Goal: Navigation & Orientation: Find specific page/section

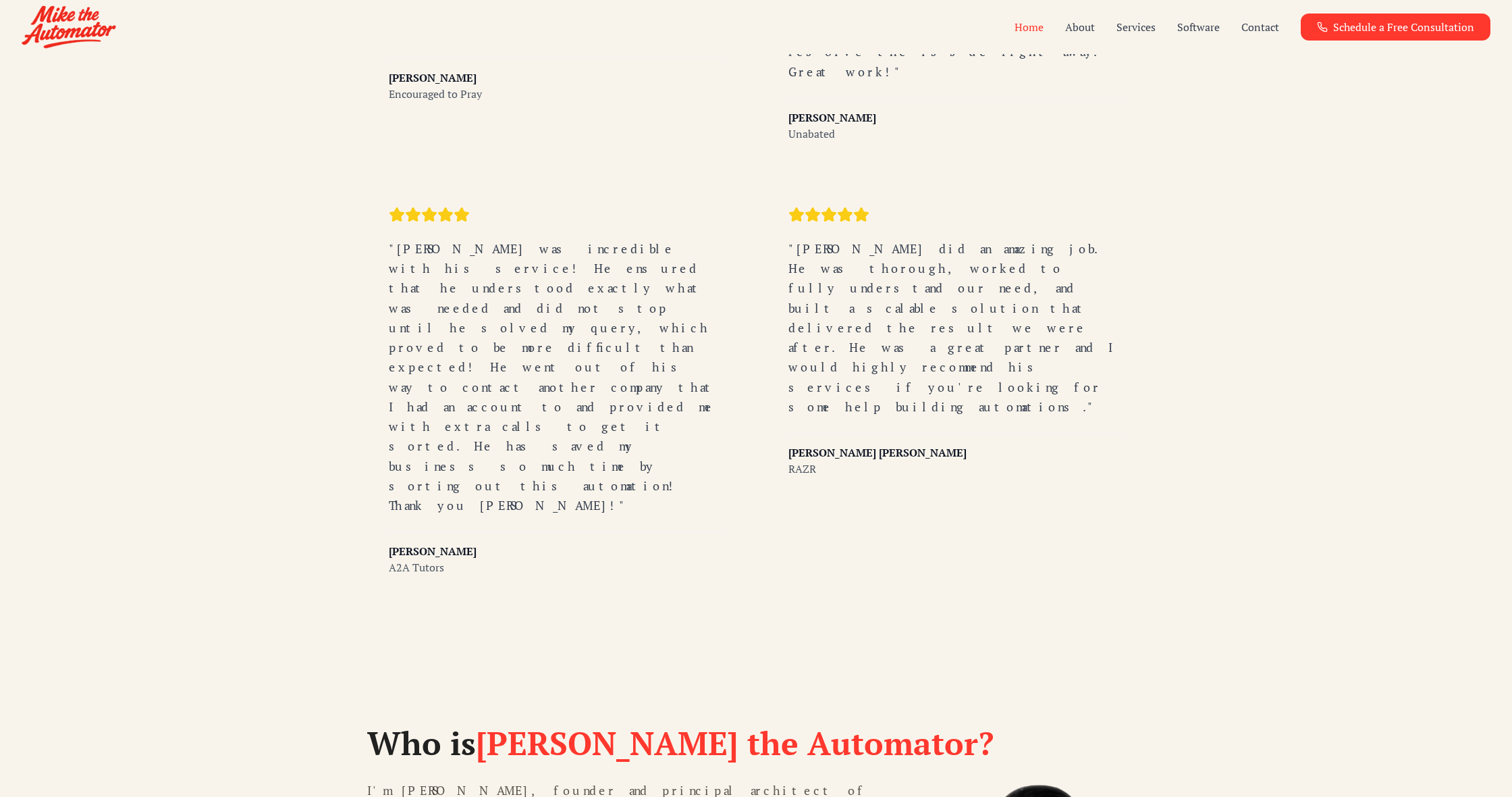
scroll to position [3097, 0]
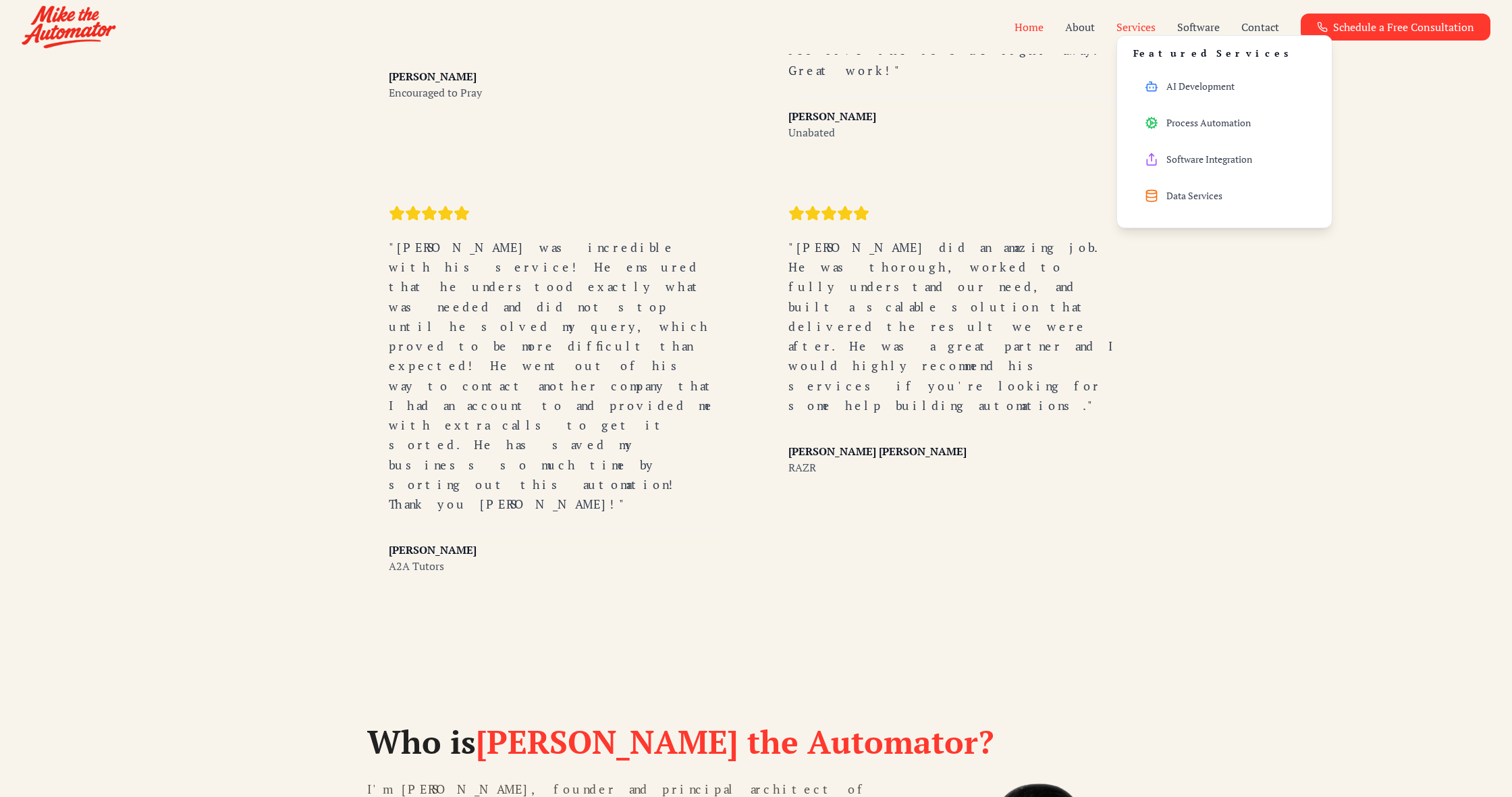
click at [1126, 20] on button "Services" at bounding box center [1135, 27] width 39 height 16
click at [1143, 27] on button "Services" at bounding box center [1135, 27] width 39 height 16
click at [1181, 83] on span "AI Development" at bounding box center [1201, 86] width 68 height 13
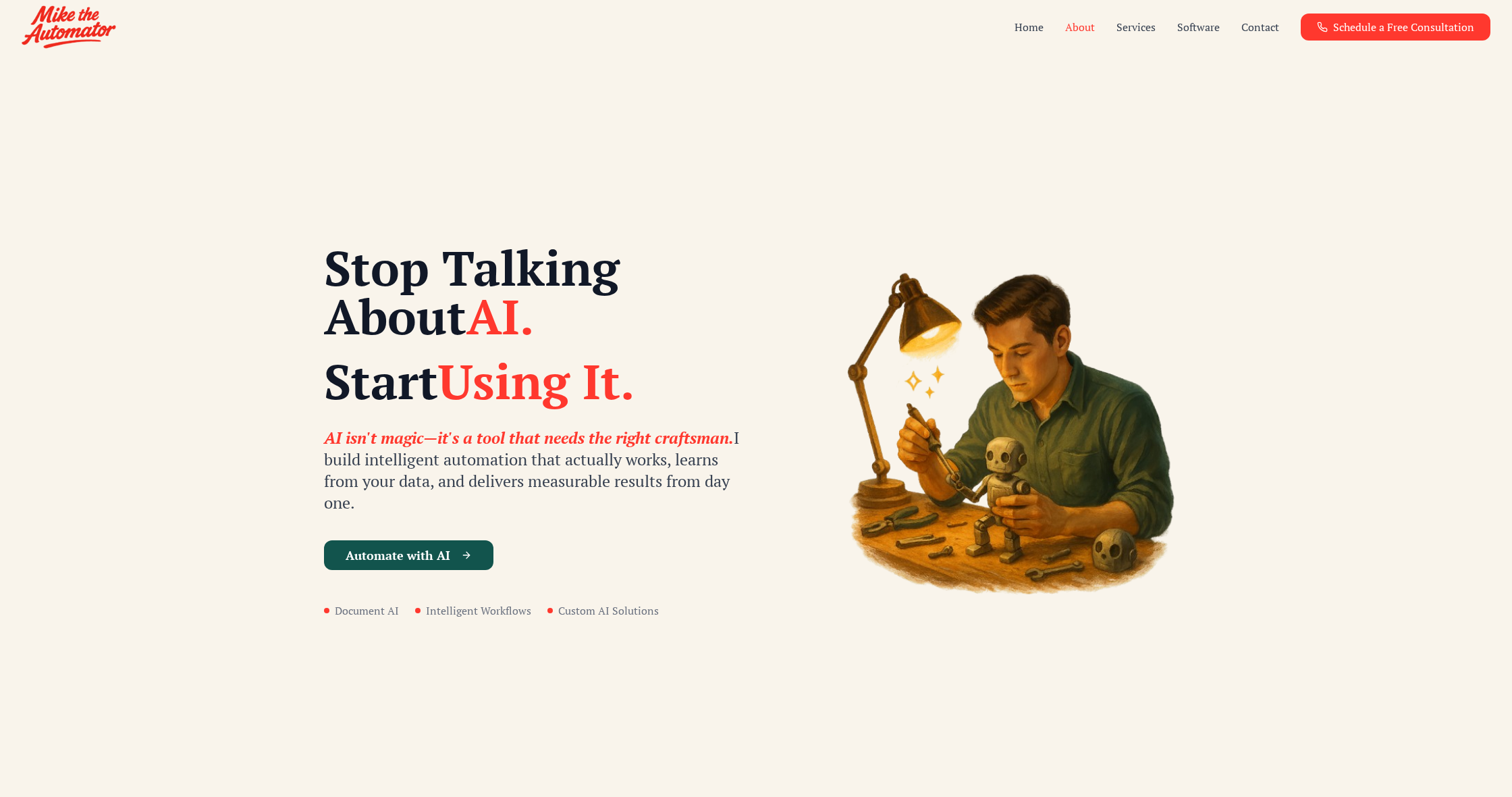
click at [1090, 31] on link "About" at bounding box center [1079, 27] width 29 height 16
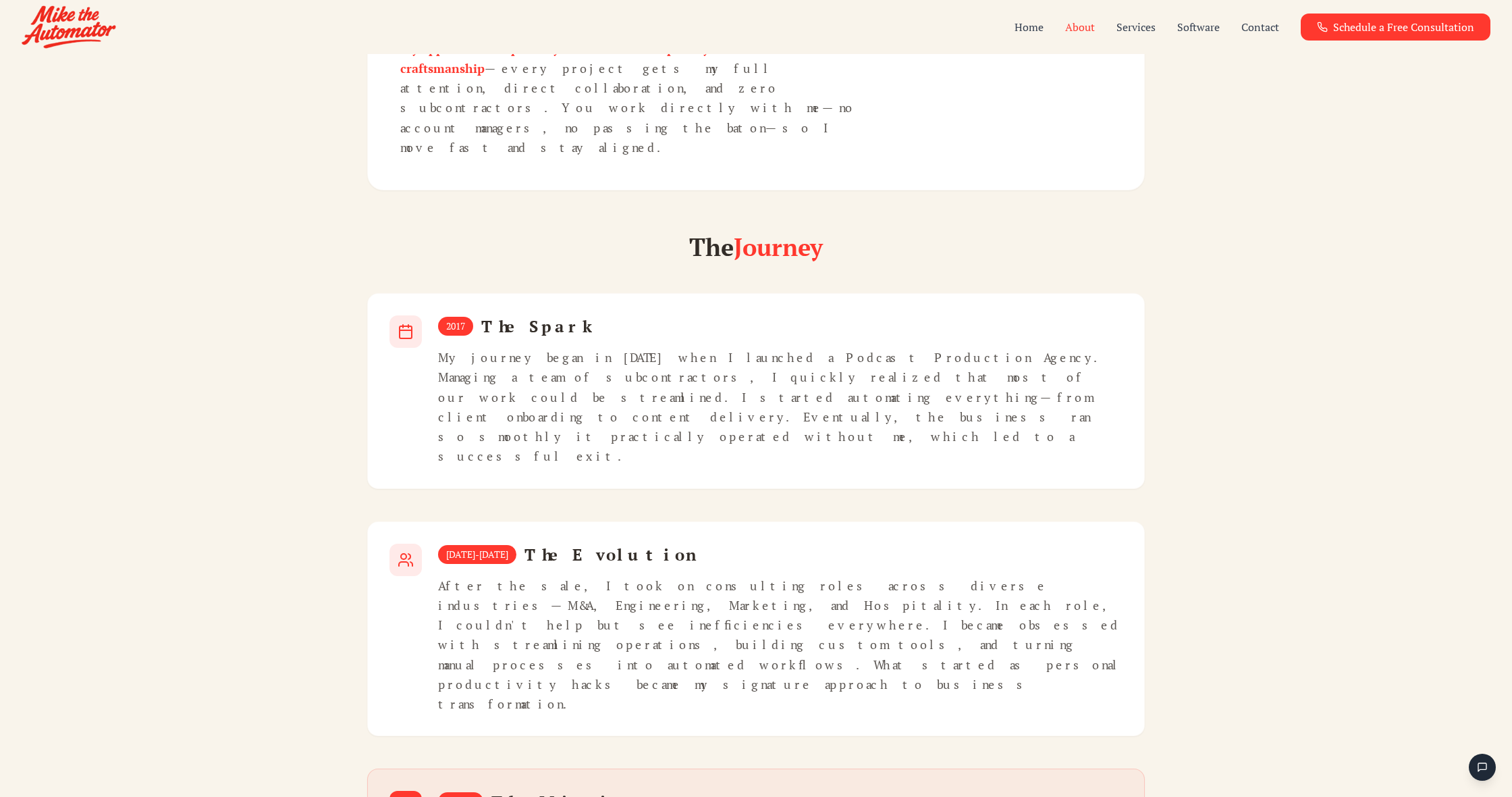
scroll to position [594, 0]
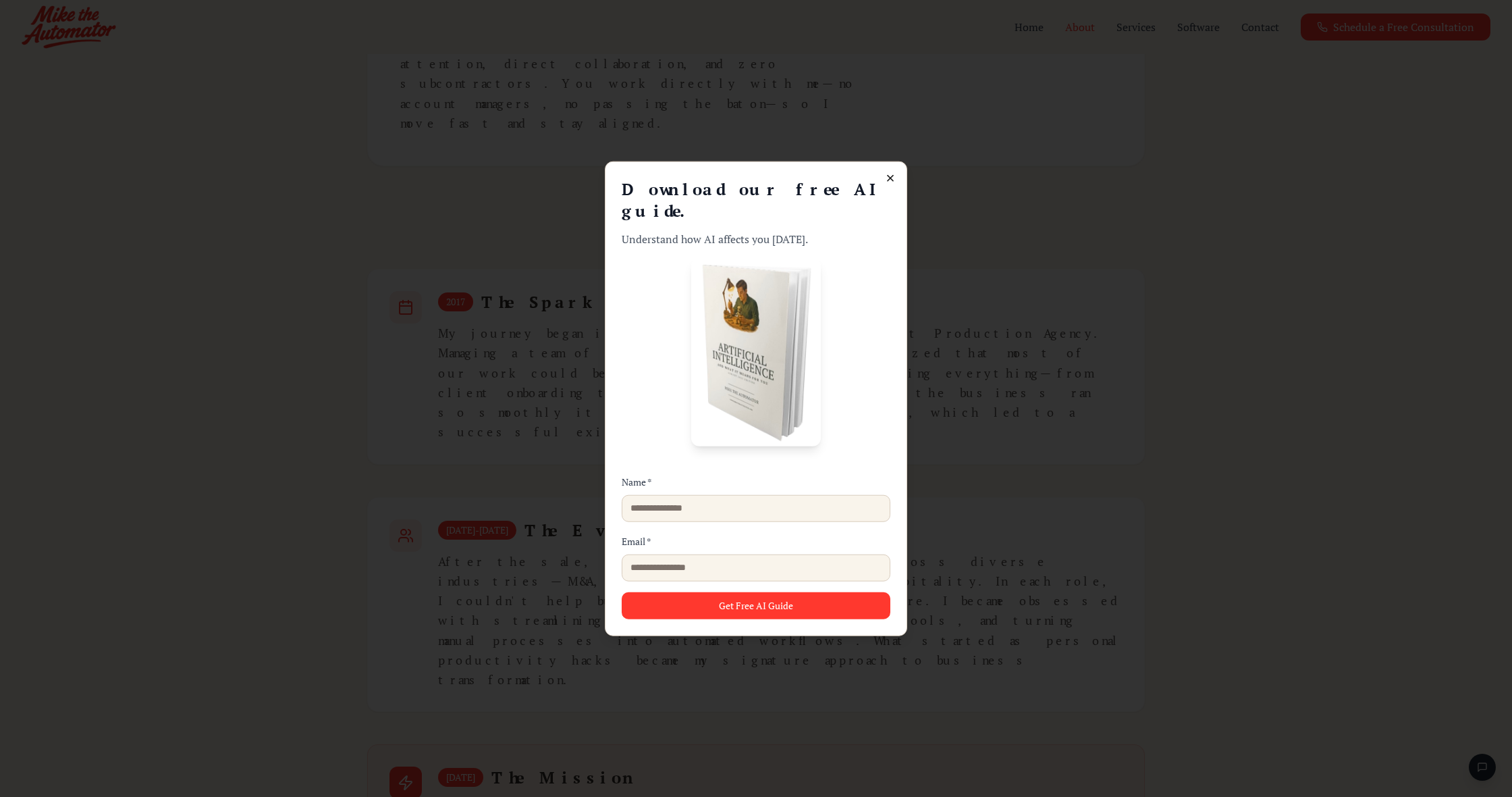
click at [892, 181] on icon at bounding box center [891, 178] width 6 height 6
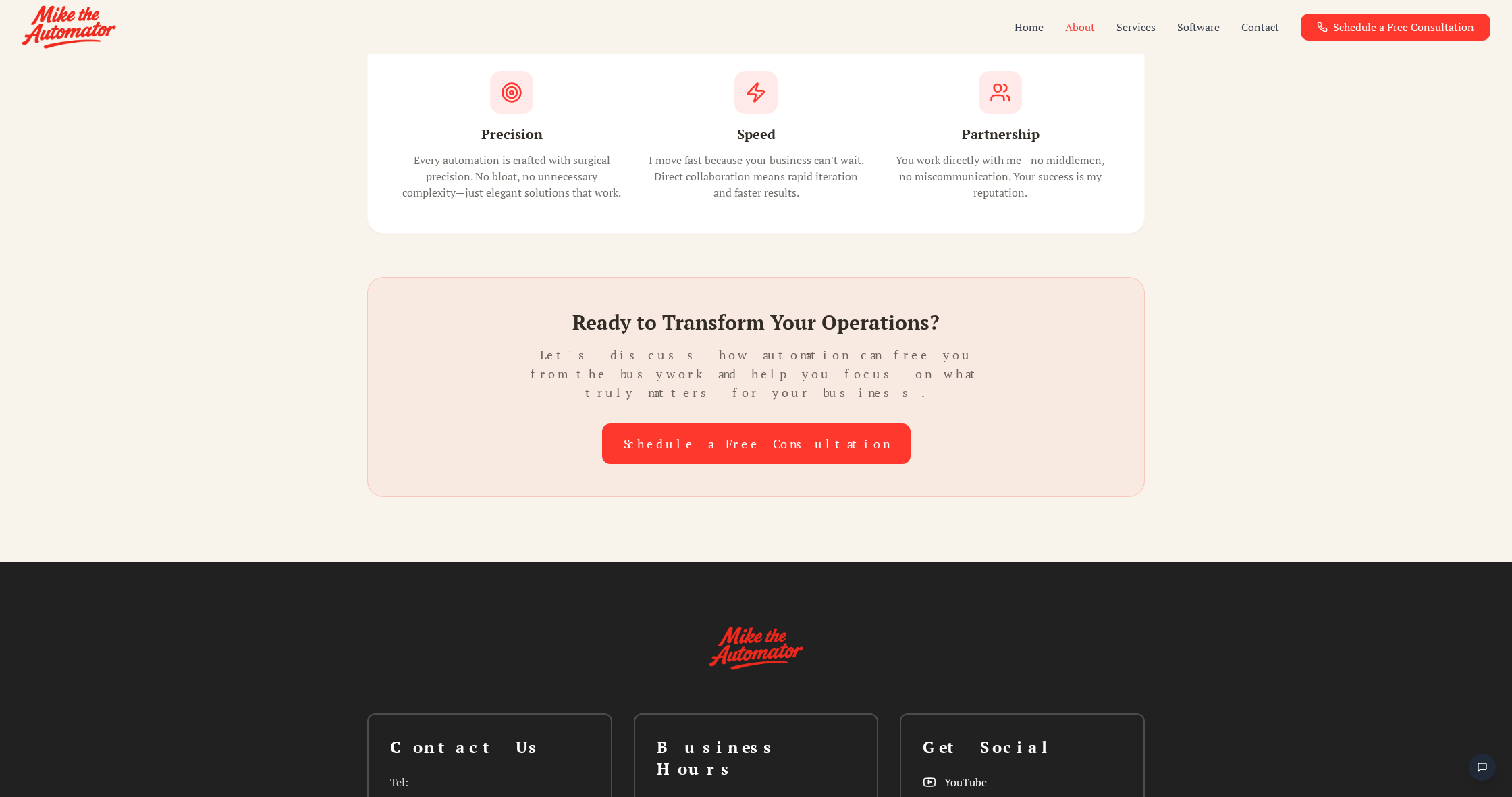
scroll to position [1623, 0]
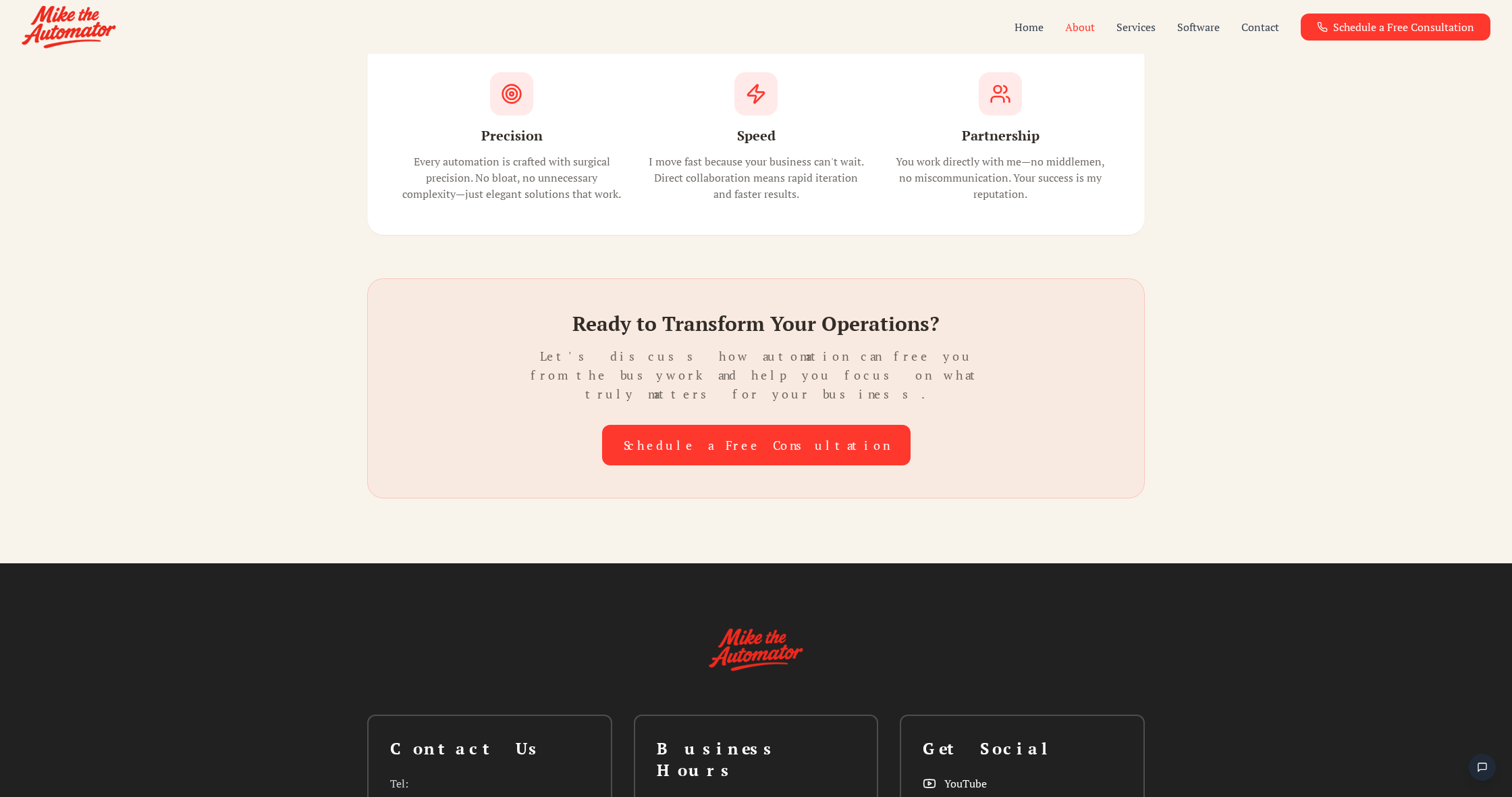
click at [964, 775] on span "YouTube" at bounding box center [965, 783] width 43 height 16
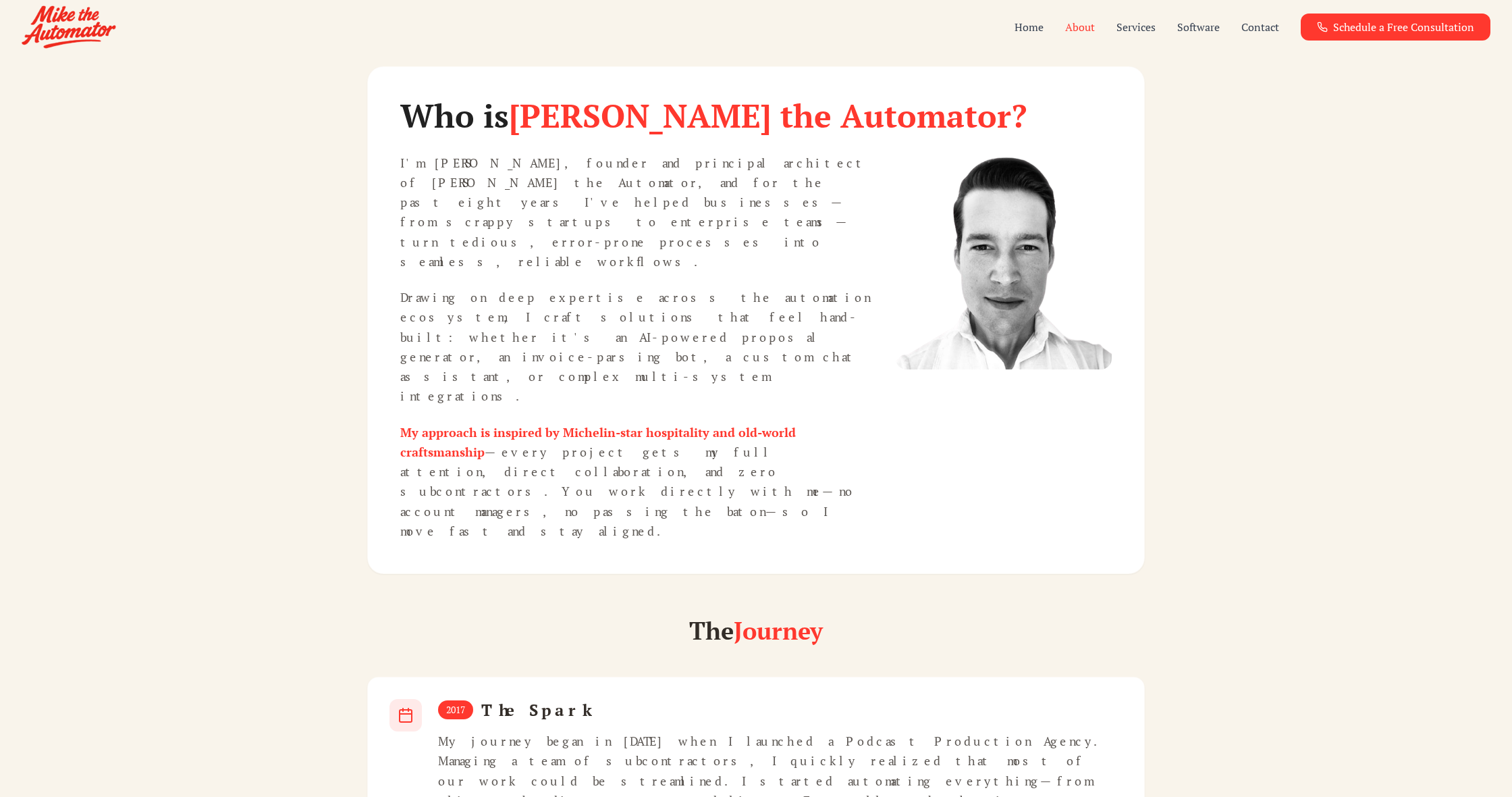
scroll to position [186, 0]
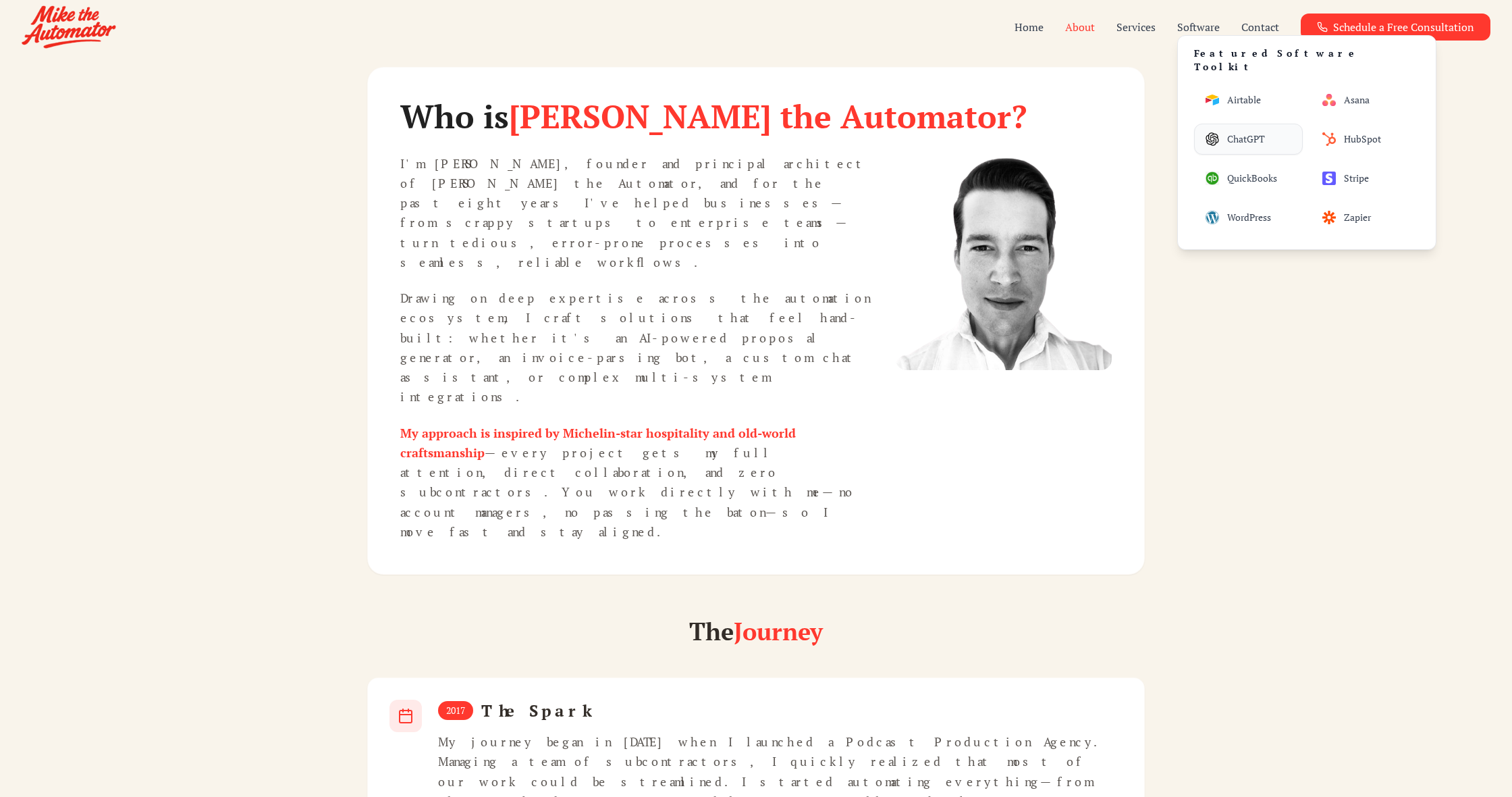
click at [1231, 132] on span "ChatGPT" at bounding box center [1246, 139] width 38 height 13
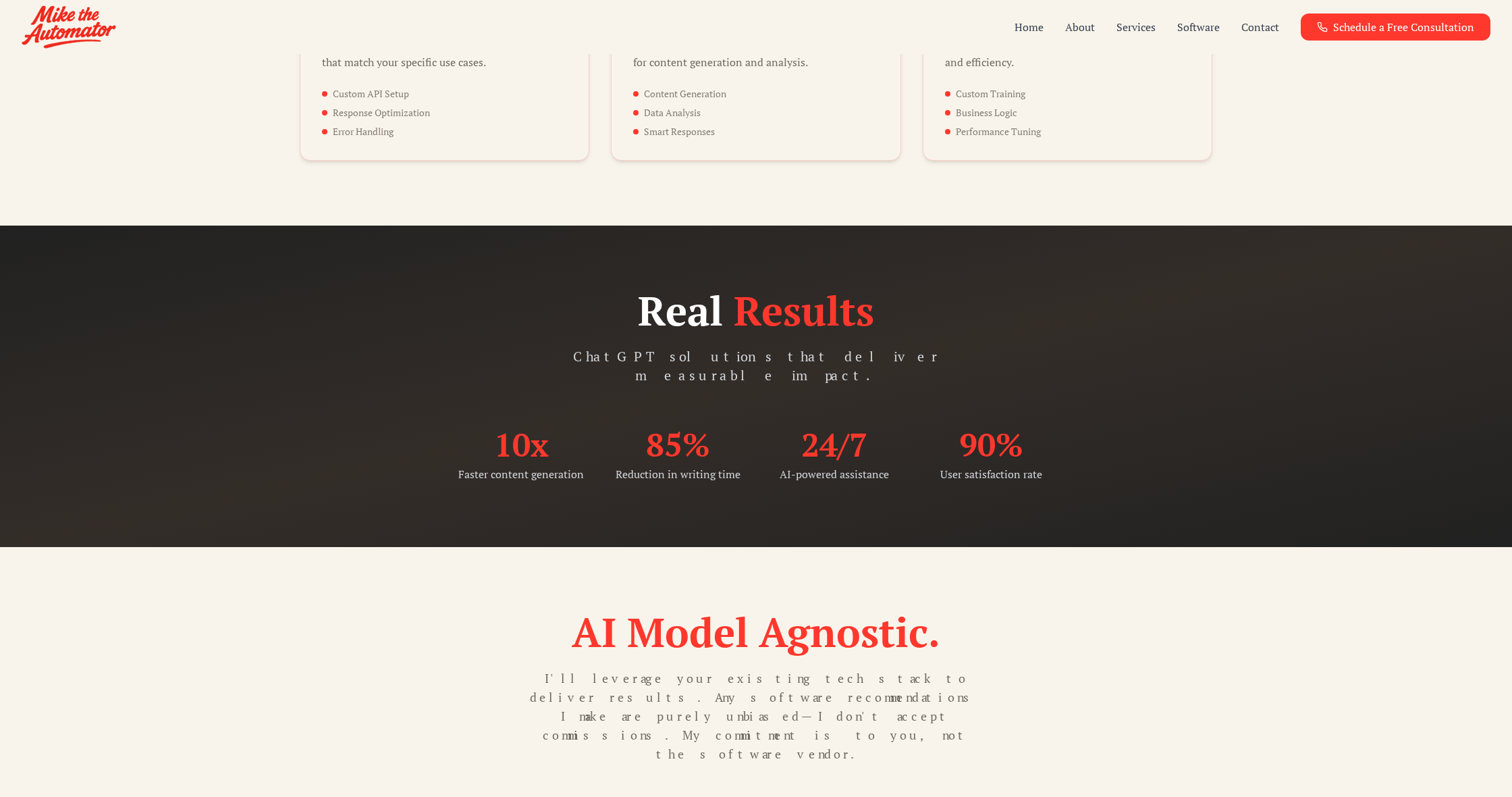
scroll to position [1152, 0]
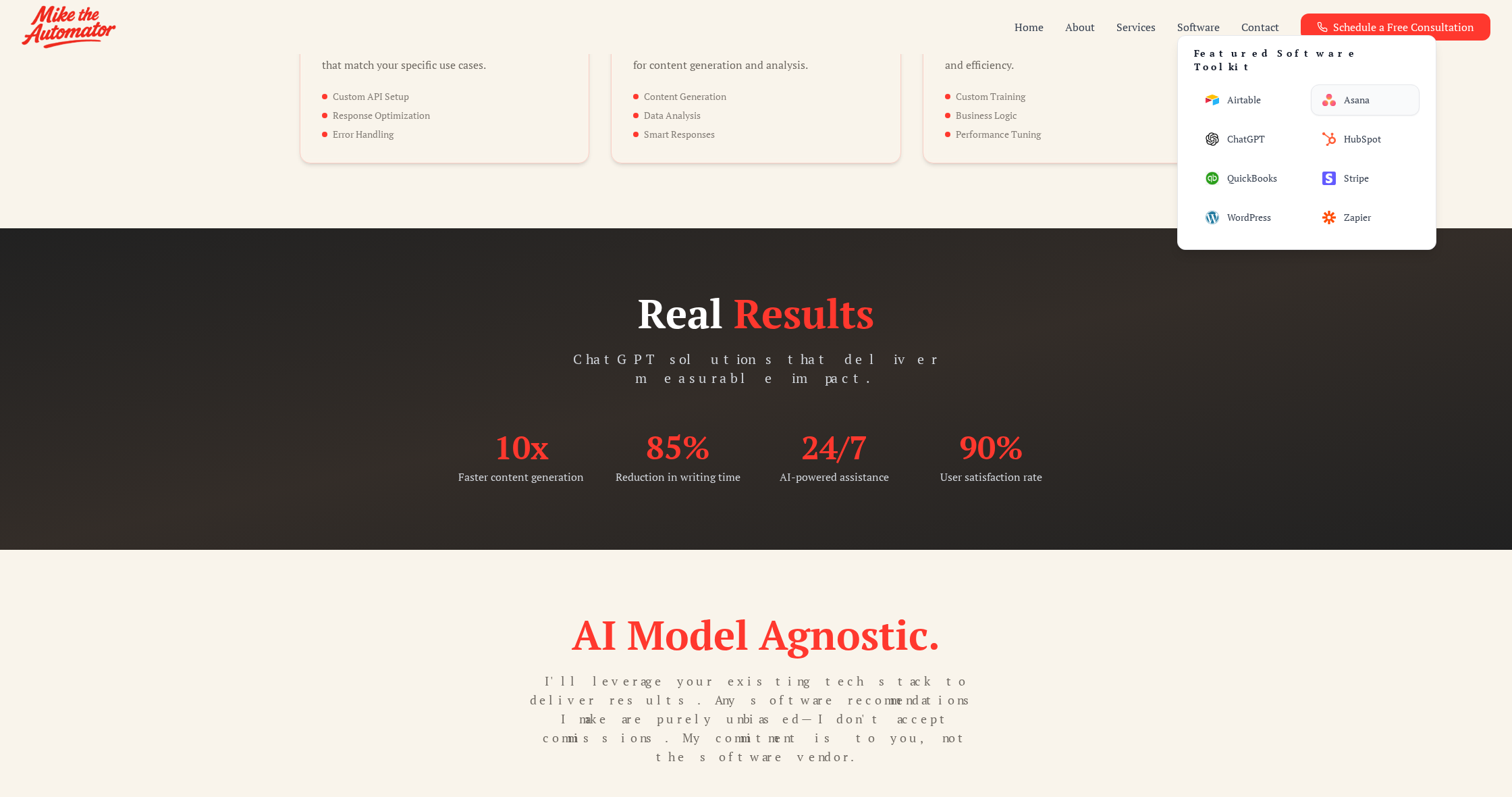
click at [1358, 93] on span "Asana" at bounding box center [1356, 100] width 26 height 13
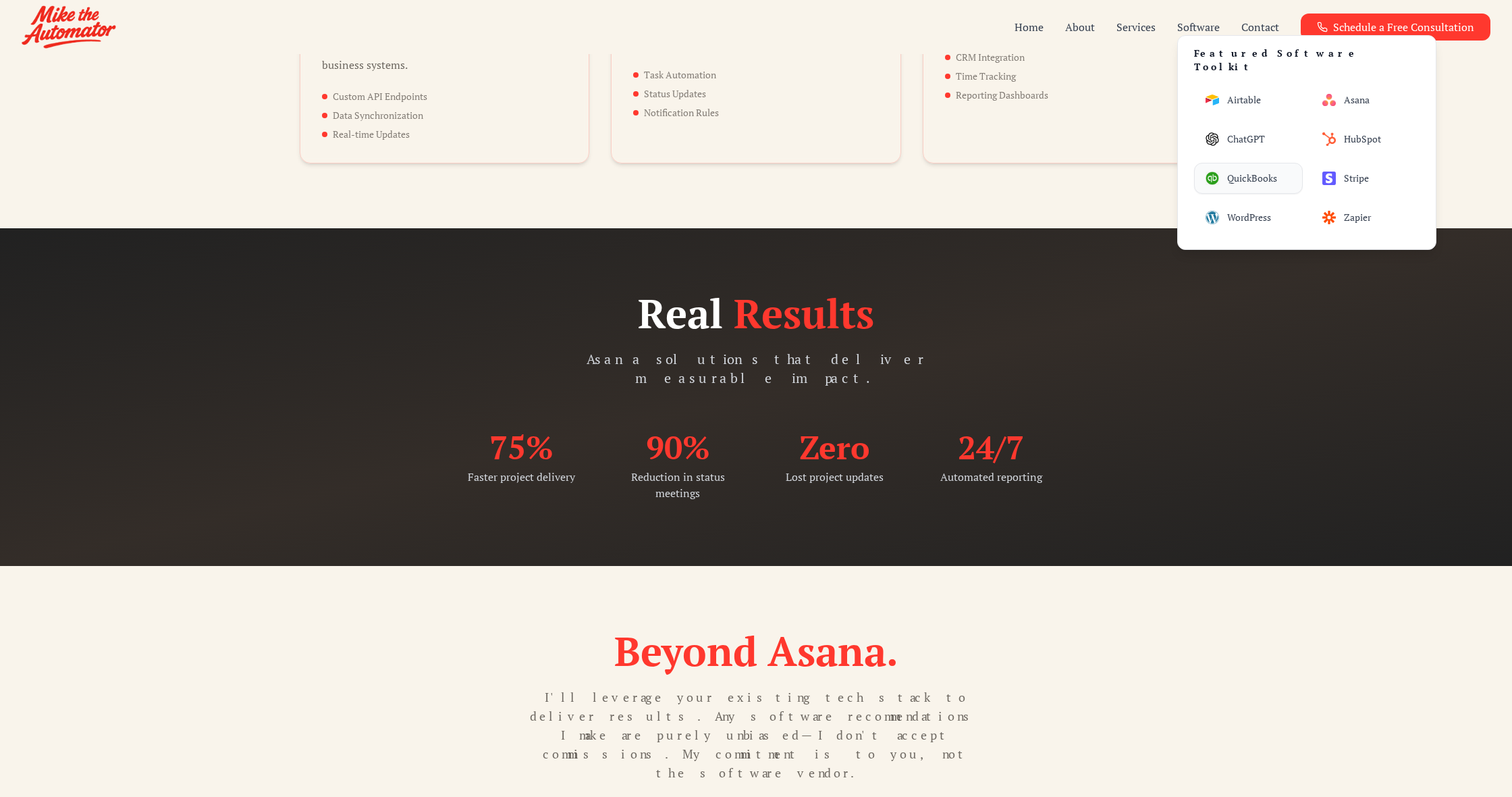
click at [1263, 172] on span "QuickBooks" at bounding box center [1252, 178] width 50 height 13
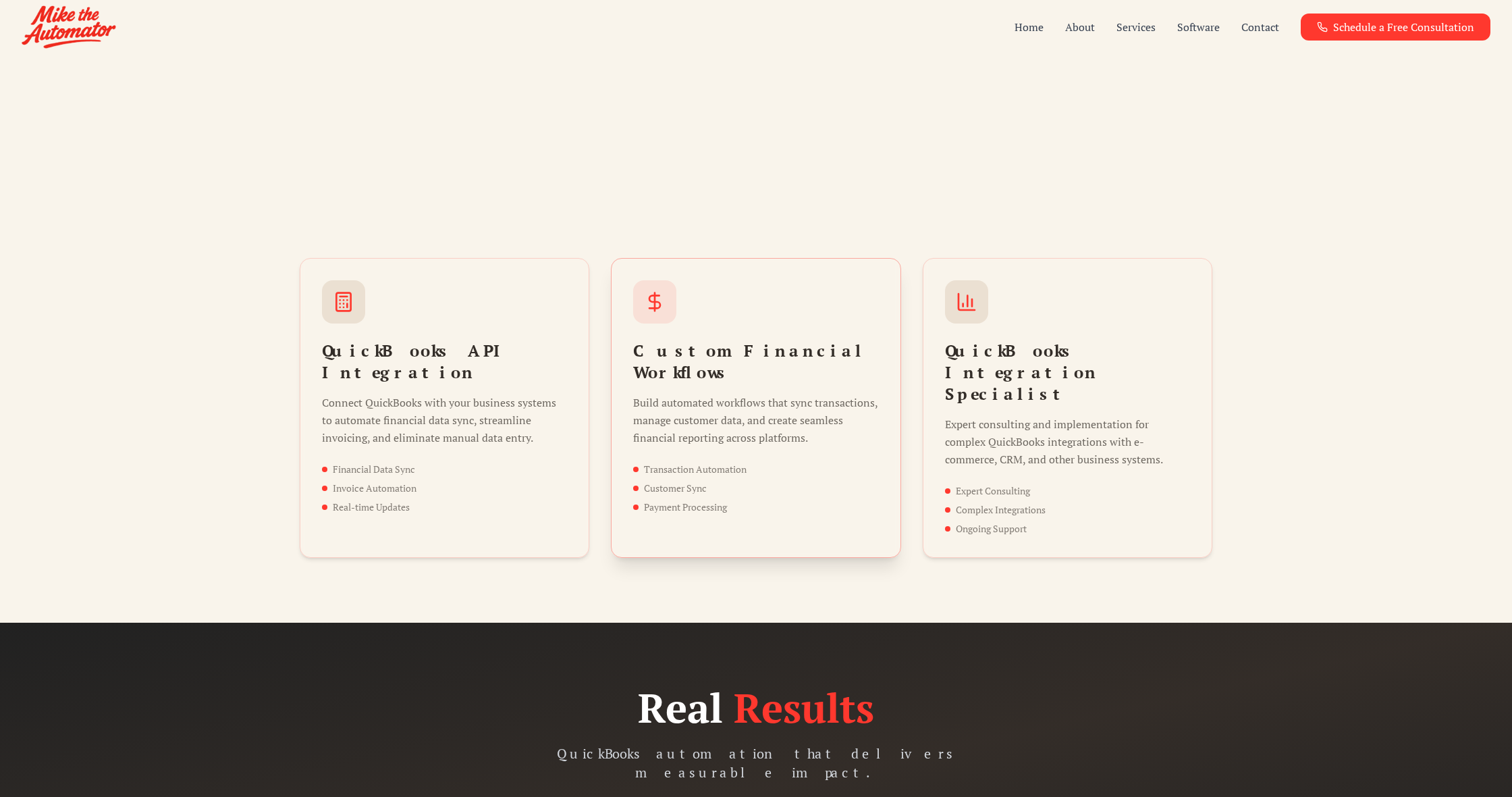
scroll to position [778, 0]
